Goal: Task Accomplishment & Management: Manage account settings

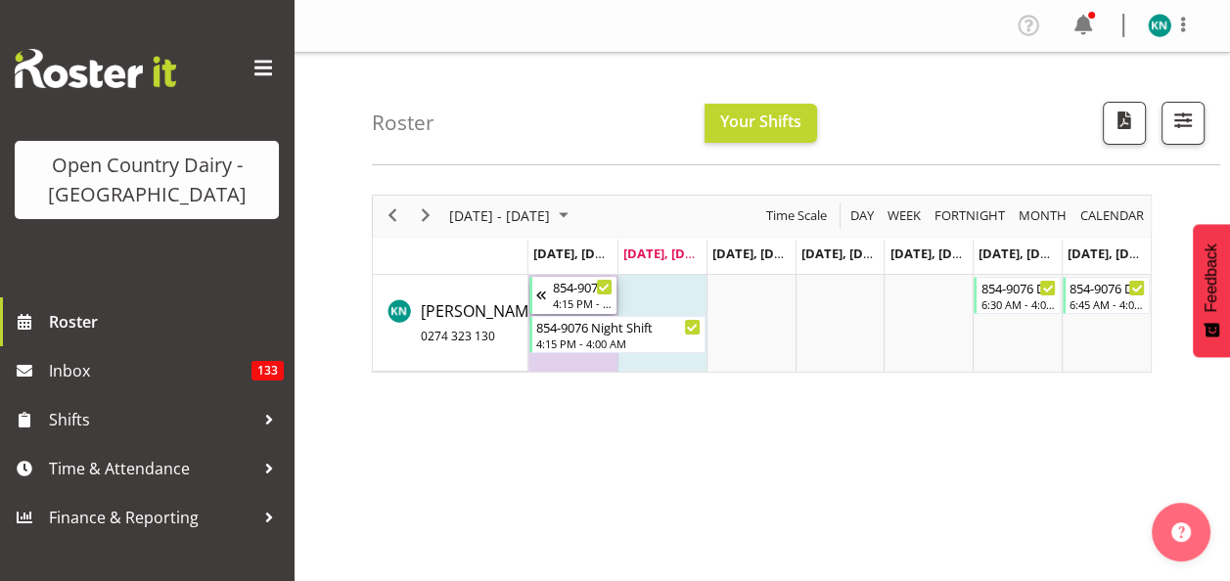
click at [580, 301] on div "4:15 PM - 4:00 AM" at bounding box center [583, 304] width 60 height 16
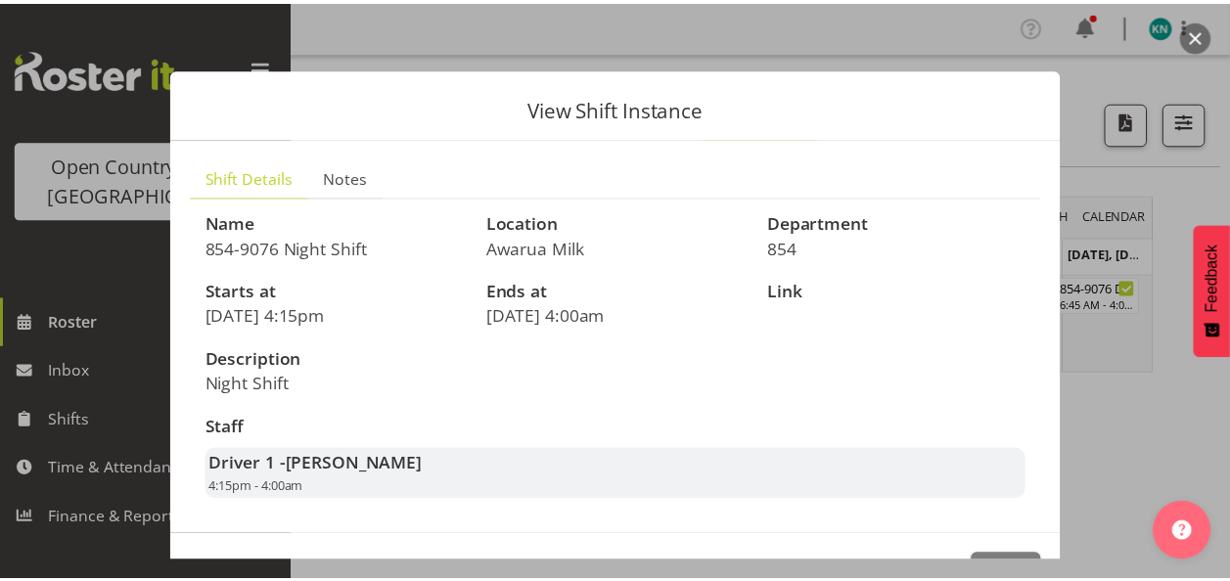
scroll to position [65, 0]
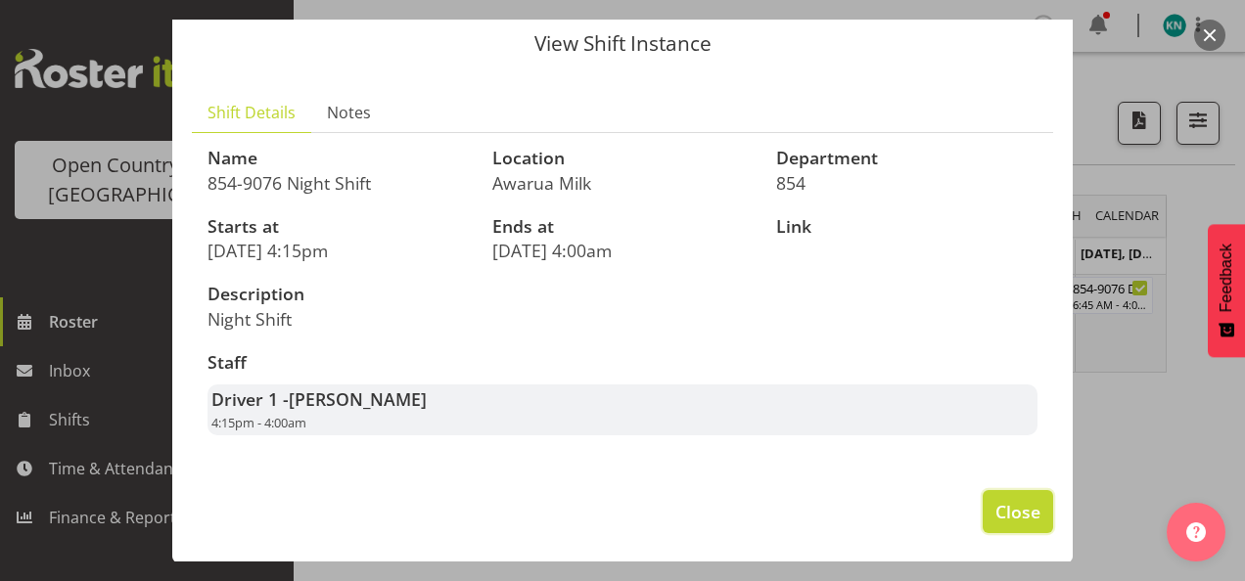
click at [1006, 512] on span "Close" at bounding box center [1017, 511] width 45 height 25
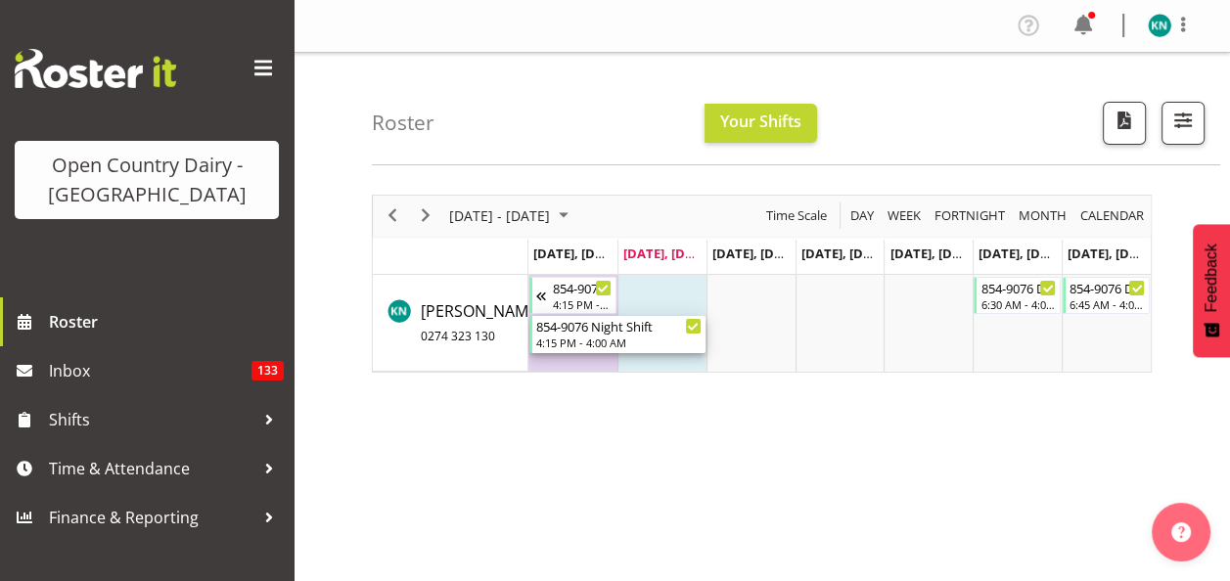
click at [636, 332] on div "854-9076 Night Shift" at bounding box center [618, 326] width 165 height 20
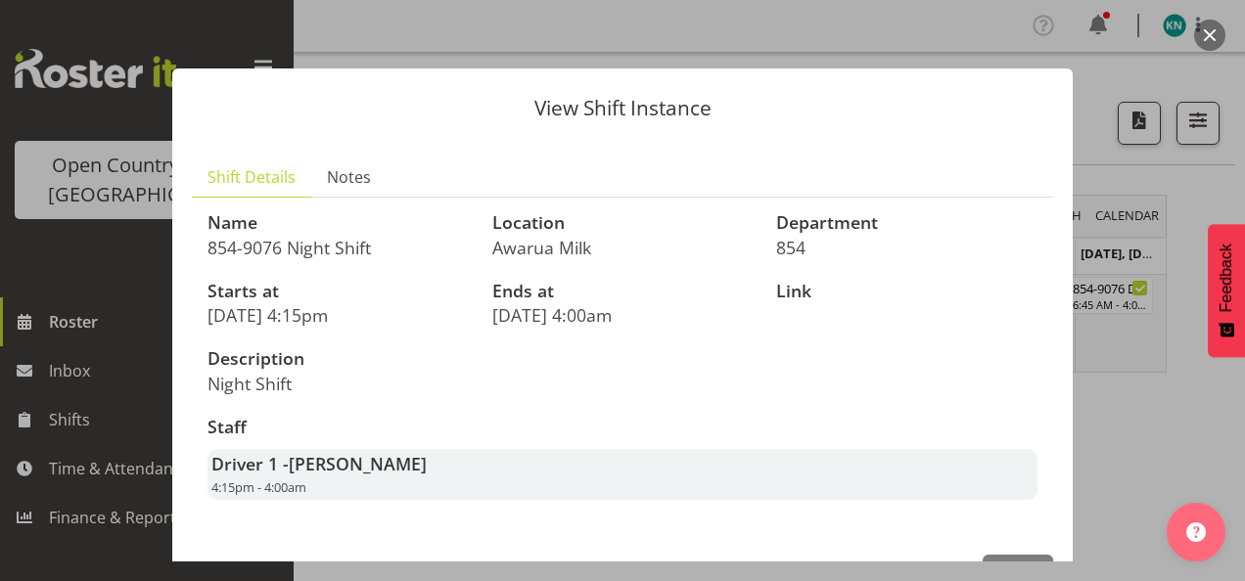
click at [1207, 31] on button "button" at bounding box center [1209, 35] width 31 height 31
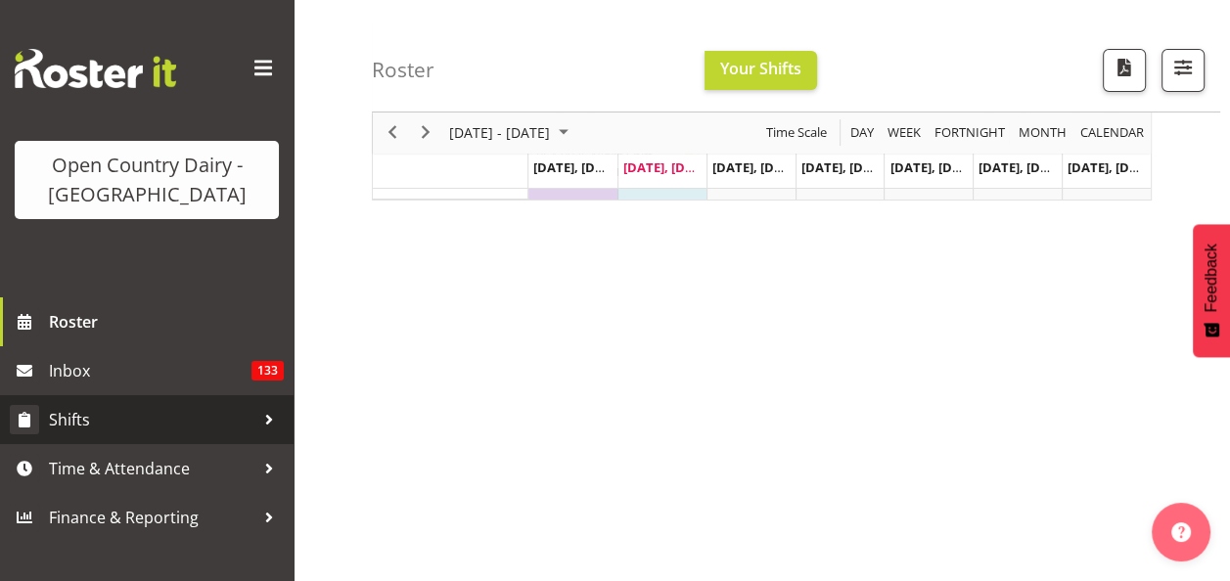
scroll to position [196, 0]
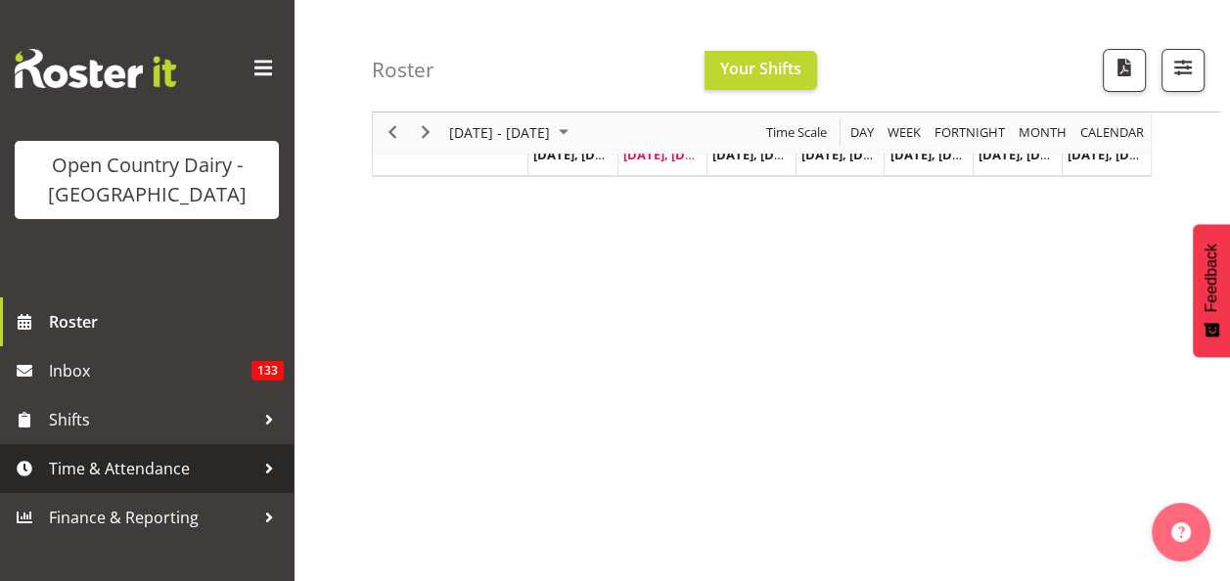
click at [164, 464] on span "Time & Attendance" at bounding box center [152, 468] width 206 height 29
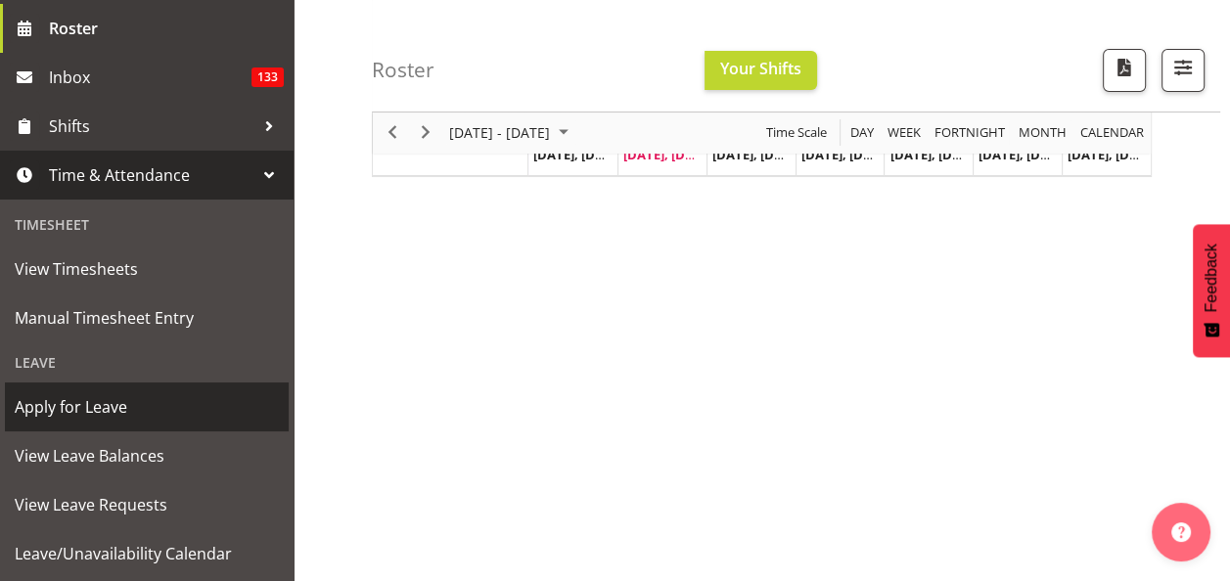
scroll to position [391, 0]
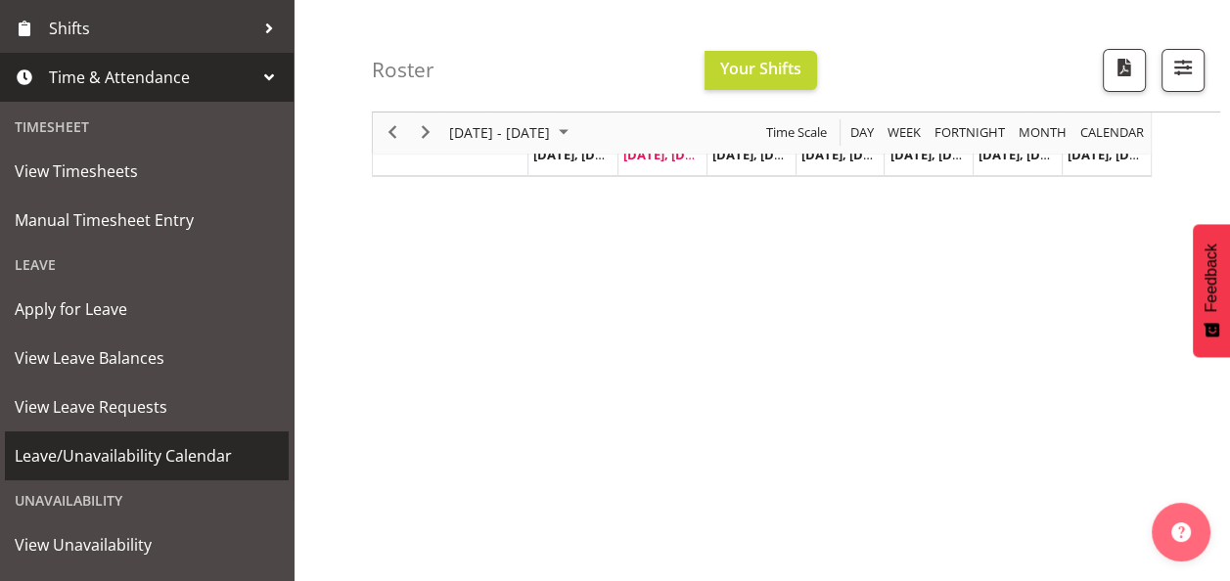
click at [136, 457] on span "Leave/Unavailability Calendar" at bounding box center [147, 455] width 264 height 29
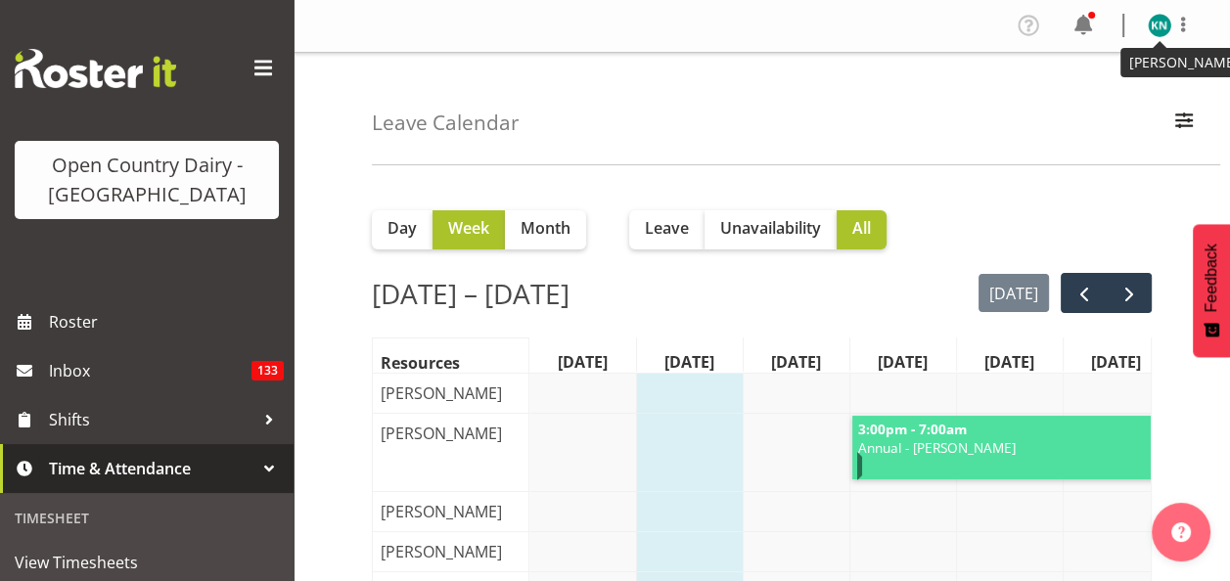
click at [1163, 24] on img at bounding box center [1159, 25] width 23 height 23
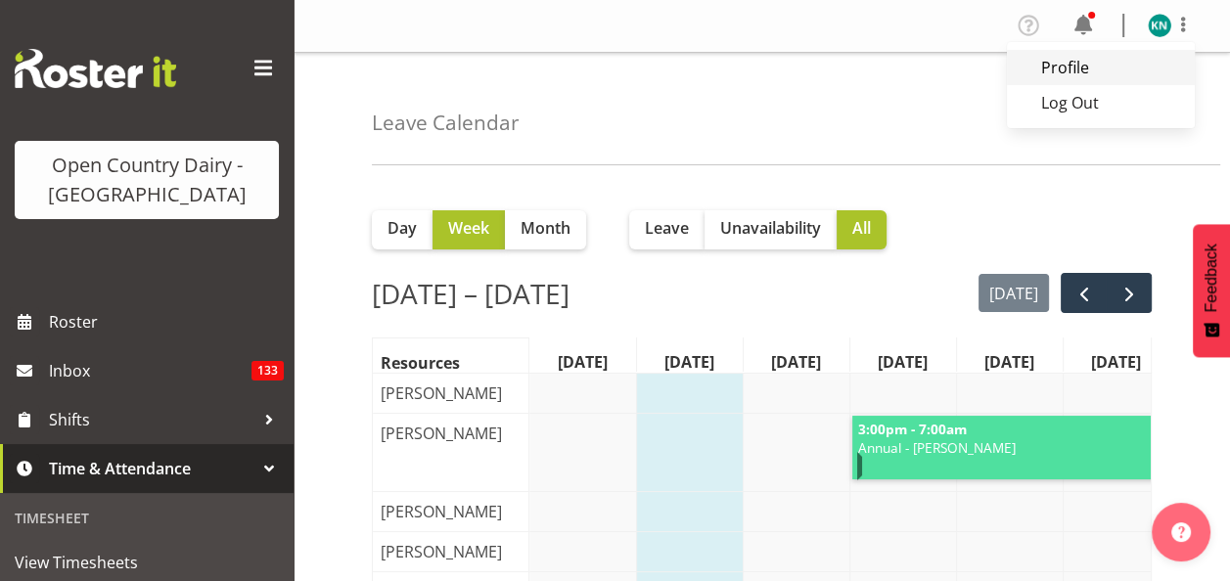
click at [1067, 74] on link "Profile" at bounding box center [1101, 67] width 188 height 35
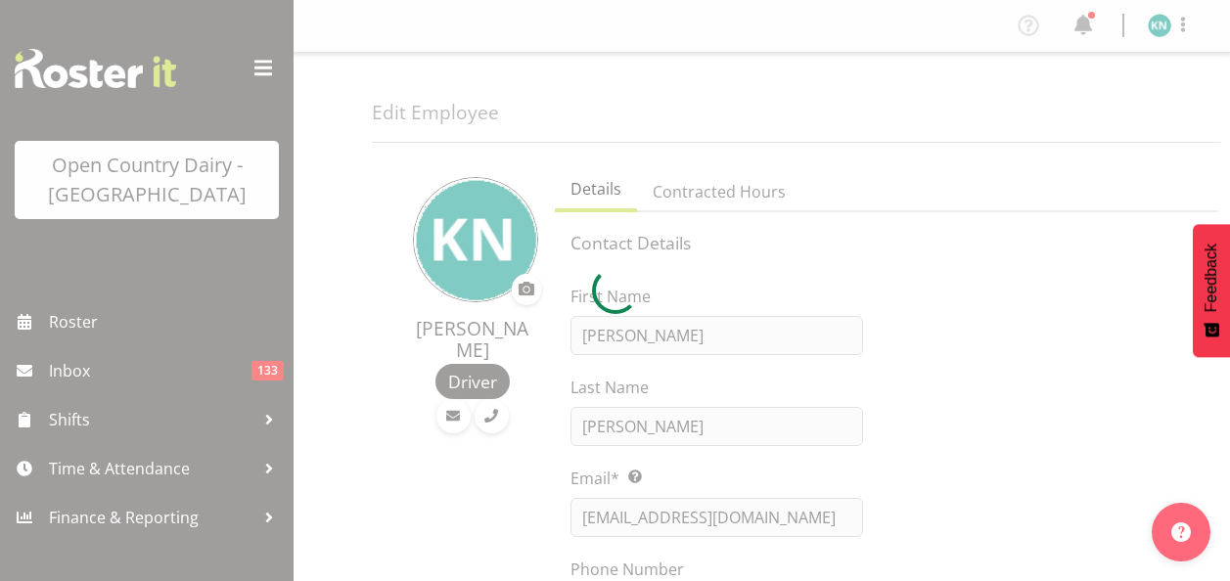
select select "TimelineWeek"
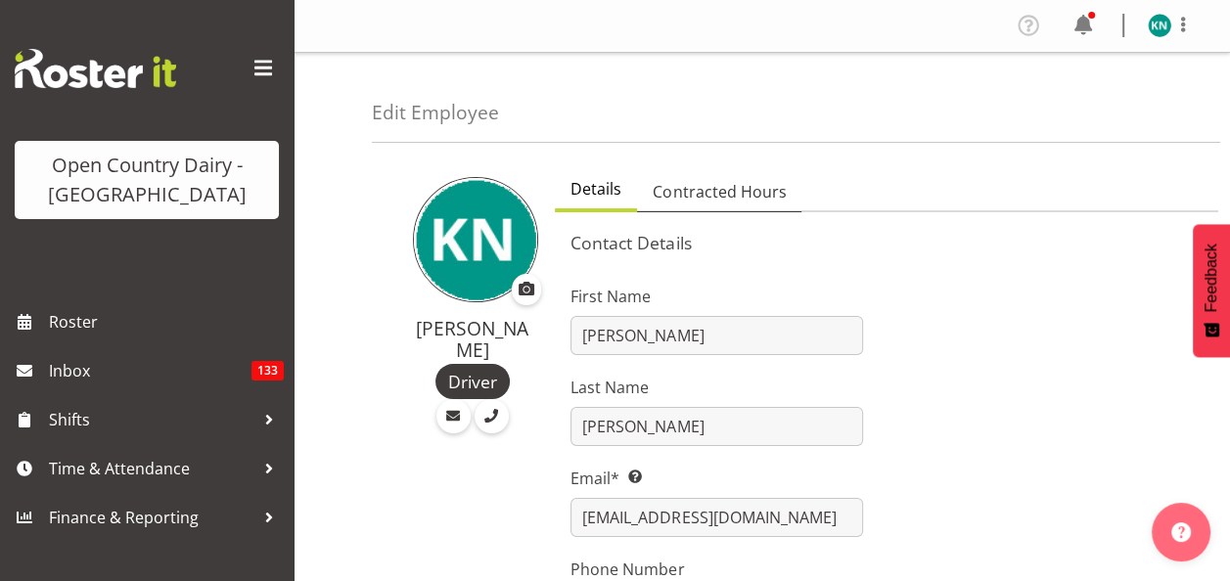
click at [712, 193] on span "Contracted Hours" at bounding box center [719, 191] width 133 height 23
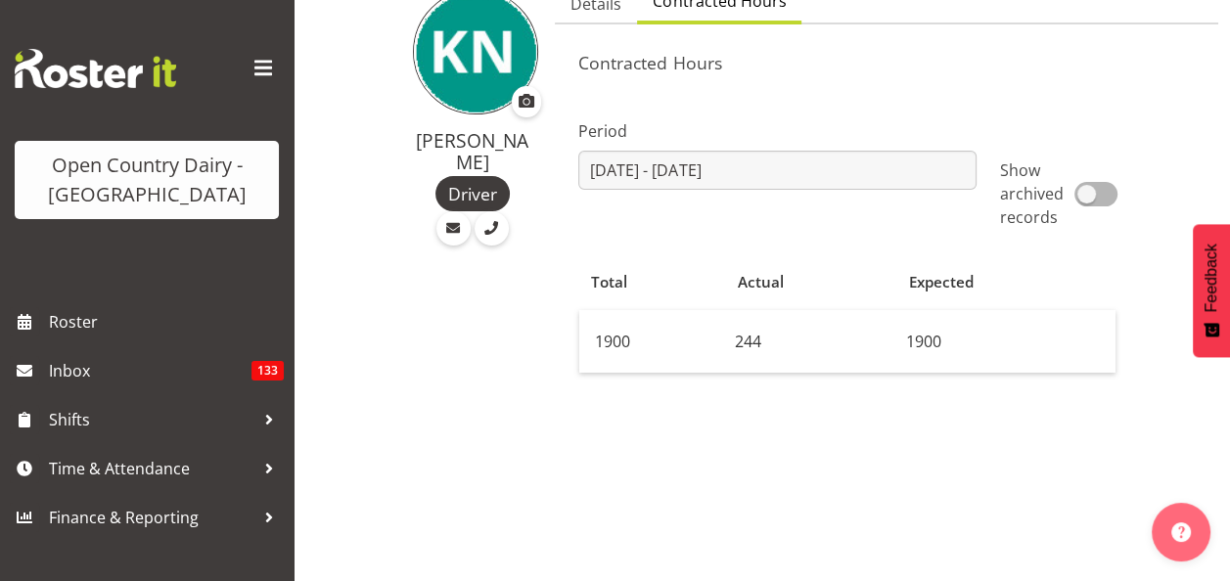
scroll to position [196, 0]
